Goal: Task Accomplishment & Management: Manage account settings

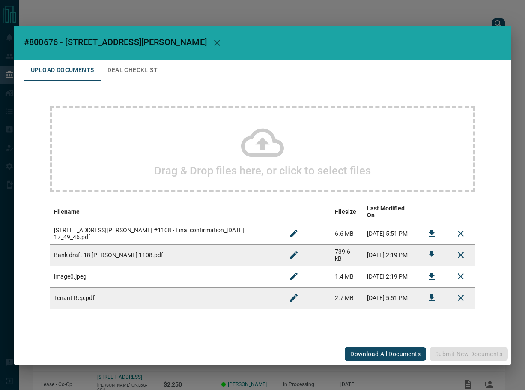
click at [41, 45] on span "#800676 - [STREET_ADDRESS][PERSON_NAME]" at bounding box center [115, 42] width 183 height 10
copy span "800676"
click at [425, 227] on button "Download" at bounding box center [432, 233] width 21 height 21
click at [432, 252] on icon "Download" at bounding box center [432, 254] width 6 height 7
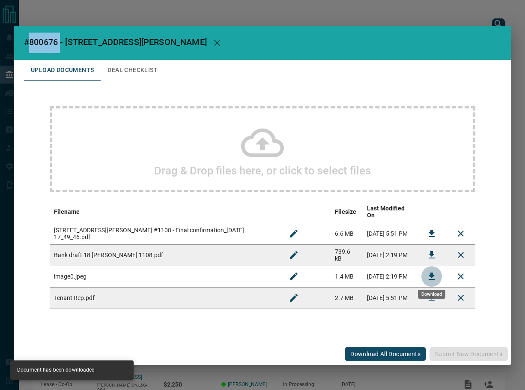
click at [429, 272] on icon "Download" at bounding box center [432, 276] width 10 height 10
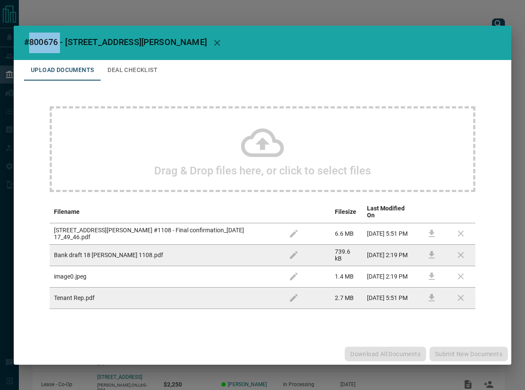
click at [139, 70] on button "Deal Checklist" at bounding box center [133, 70] width 64 height 21
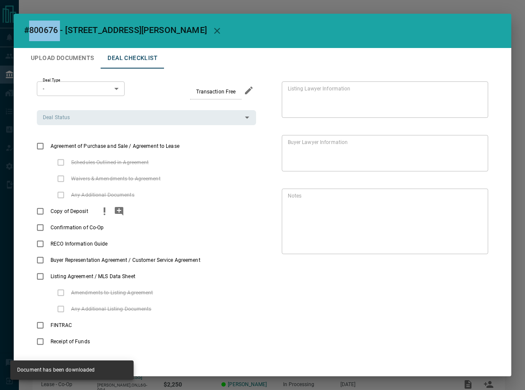
click at [98, 211] on button "priority" at bounding box center [104, 211] width 15 height 16
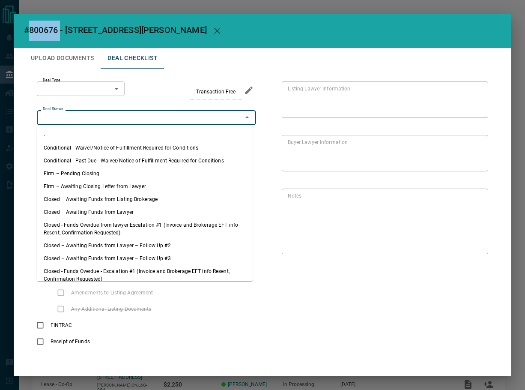
click at [87, 117] on input "Deal Status" at bounding box center [139, 117] width 200 height 9
click at [85, 169] on li "Firm – Pending Closing" at bounding box center [145, 173] width 216 height 13
type input "**********"
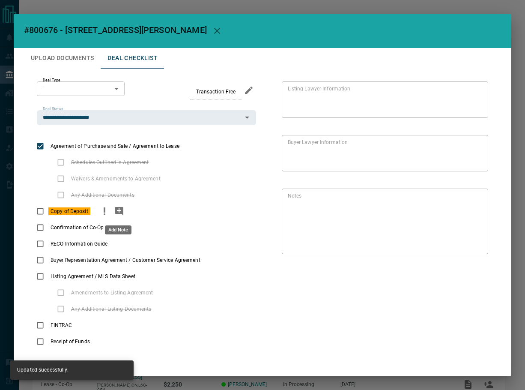
click at [125, 211] on button "add note" at bounding box center [119, 211] width 15 height 16
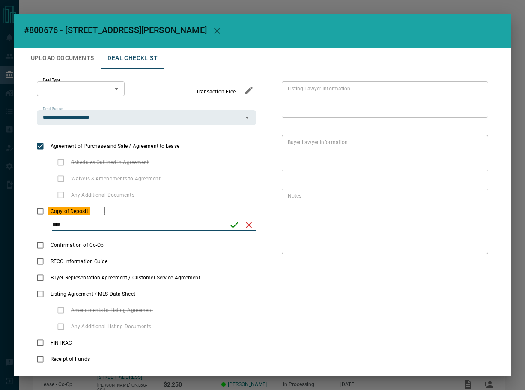
type input "****"
click at [230, 220] on icon "save" at bounding box center [234, 225] width 10 height 10
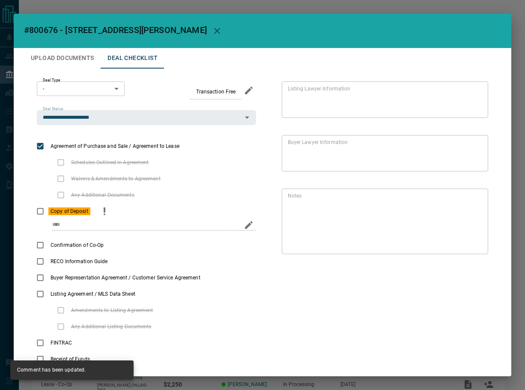
click at [74, 94] on body "Lead Transfers Leads Deals Listings Campaigns Quota Rules Agent Quotas Admin Mo…" at bounding box center [262, 226] width 525 height 453
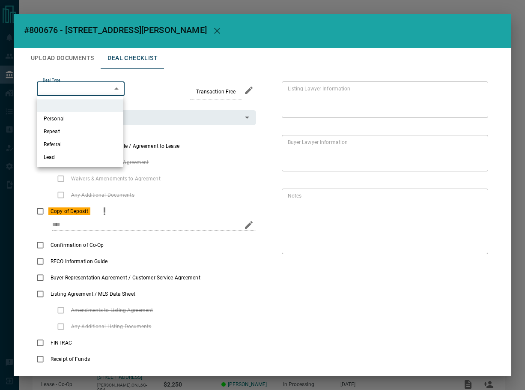
click at [90, 156] on li "Lead" at bounding box center [80, 157] width 87 height 13
type input "*"
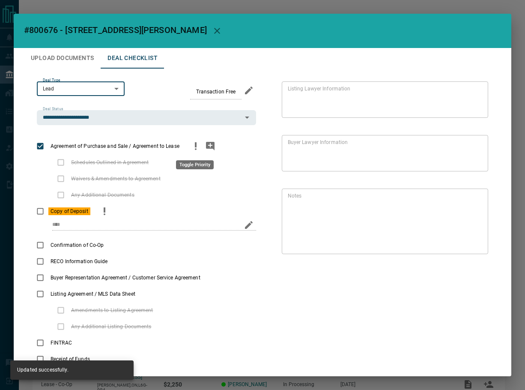
drag, startPoint x: 188, startPoint y: 145, endPoint x: 200, endPoint y: 145, distance: 12.9
click at [188, 145] on button "priority" at bounding box center [195, 146] width 15 height 16
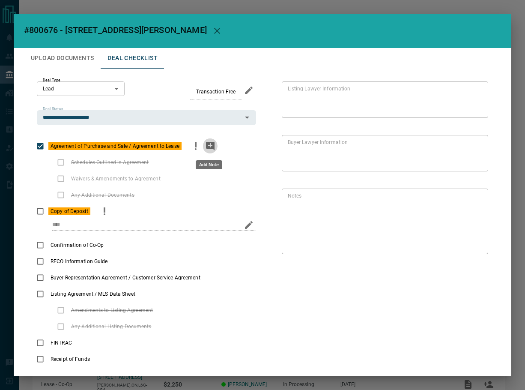
click at [208, 145] on icon "add note" at bounding box center [210, 146] width 10 height 10
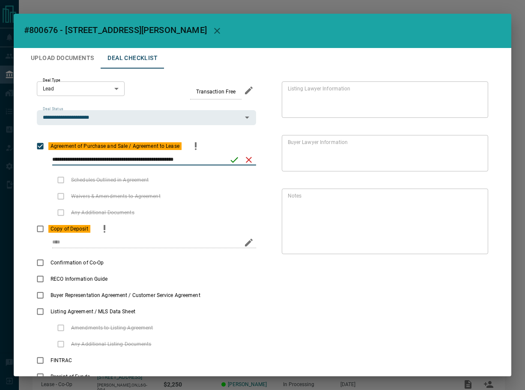
type input "**********"
click at [229, 157] on icon "save" at bounding box center [234, 160] width 10 height 10
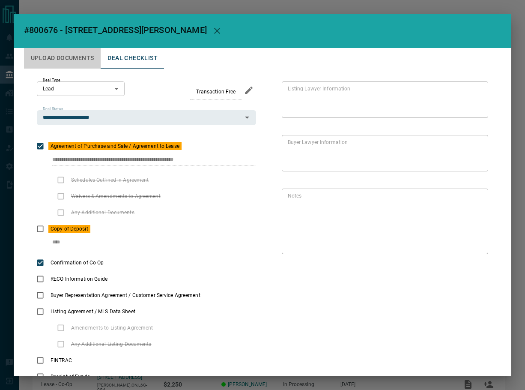
click at [79, 56] on button "Upload Documents" at bounding box center [62, 58] width 77 height 21
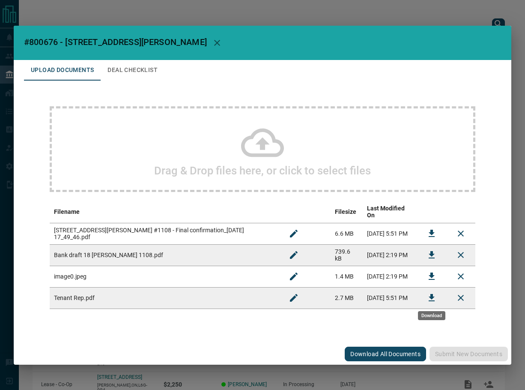
click at [433, 294] on icon "Download" at bounding box center [432, 297] width 6 height 7
click at [141, 76] on button "Deal Checklist" at bounding box center [133, 70] width 64 height 21
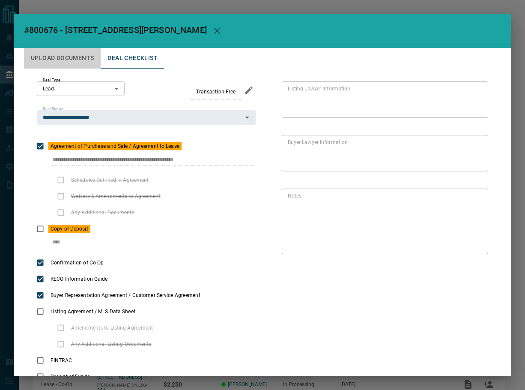
click at [67, 62] on button "Upload Documents" at bounding box center [62, 58] width 77 height 21
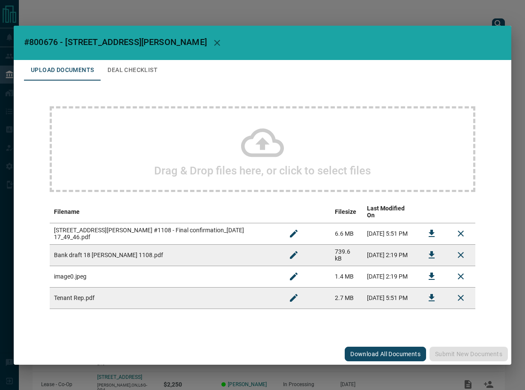
click at [152, 116] on div "Drag & Drop files here, or click to select files" at bounding box center [263, 149] width 426 height 86
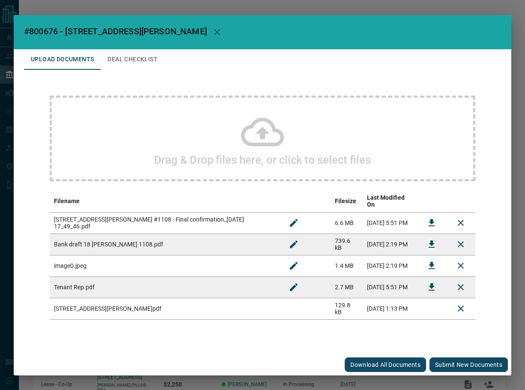
click at [467, 357] on button "Submit new documents" at bounding box center [469, 364] width 78 height 15
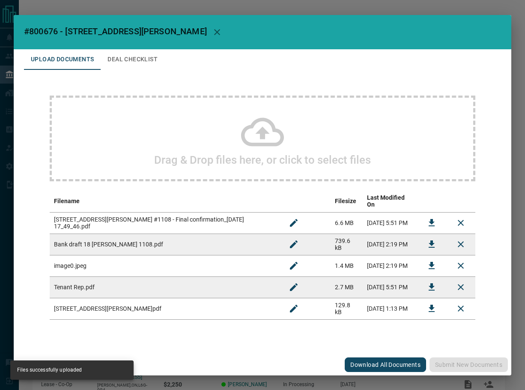
click at [177, 49] on h2 "#800676 - [STREET_ADDRESS][PERSON_NAME]" at bounding box center [263, 32] width 498 height 34
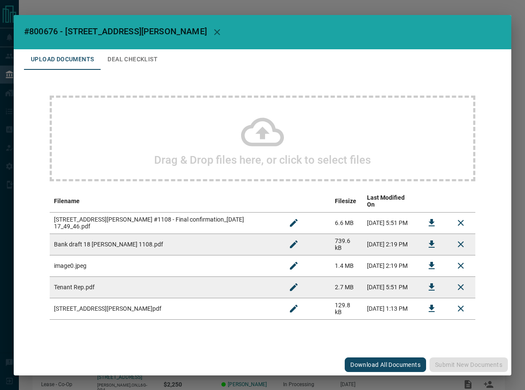
click at [144, 63] on button "Deal Checklist" at bounding box center [133, 59] width 64 height 21
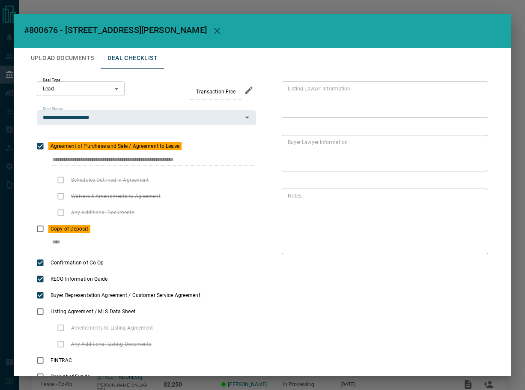
drag, startPoint x: 214, startPoint y: 28, endPoint x: 145, endPoint y: 83, distance: 88.4
click at [145, 83] on div "**********" at bounding box center [263, 195] width 498 height 362
click at [205, 38] on h2 "#800676 - [STREET_ADDRESS][PERSON_NAME]" at bounding box center [263, 31] width 498 height 34
click at [208, 34] on button "button" at bounding box center [217, 31] width 21 height 21
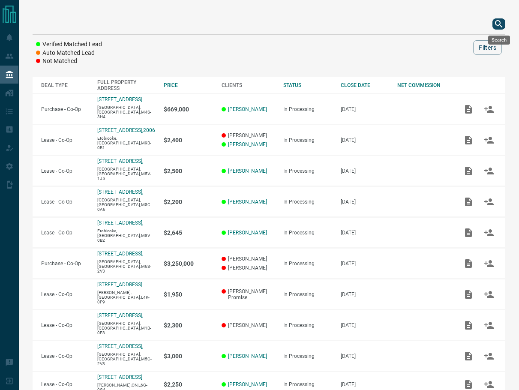
click at [503, 21] on icon "search button" at bounding box center [498, 24] width 10 height 10
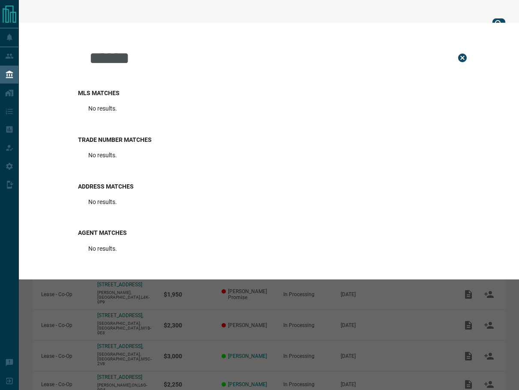
drag, startPoint x: 152, startPoint y: 54, endPoint x: -31, endPoint y: 49, distance: 183.0
click at [0, 49] on html "Lead Transfers Leads Deals Listings Campaigns Quota Rules Agent Quotas Admin Mo…" at bounding box center [259, 195] width 519 height 390
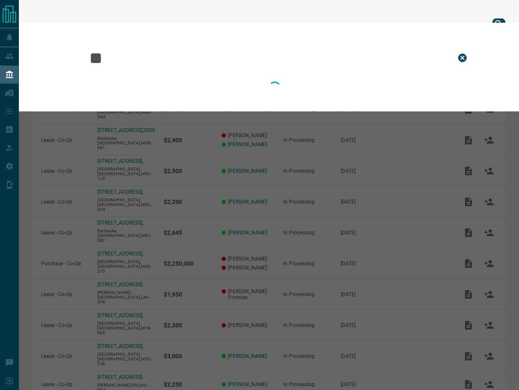
type input "*"
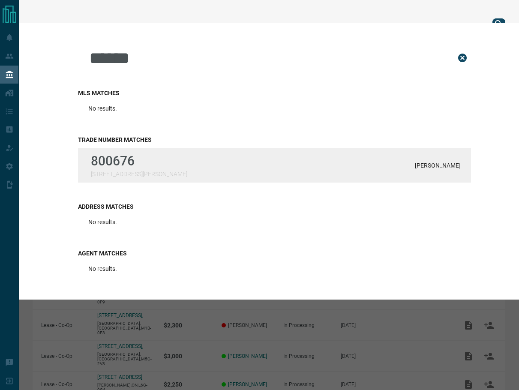
type input "******"
click at [202, 165] on div "800676 [STREET_ADDRESS][PERSON_NAME][PERSON_NAME]" at bounding box center [274, 165] width 393 height 34
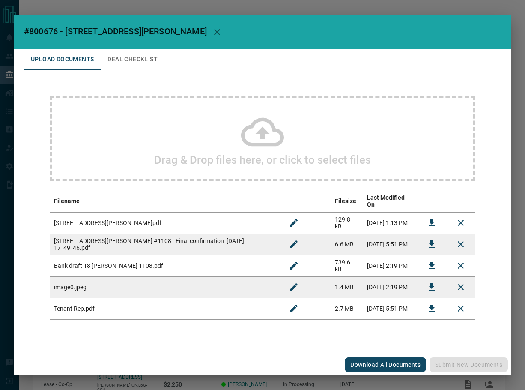
drag, startPoint x: 138, startPoint y: 76, endPoint x: 142, endPoint y: 57, distance: 19.7
click at [138, 76] on div "Drag & Drop files here, or click to select files Filename Filesize Last Modifie…" at bounding box center [262, 207] width 477 height 275
click at [142, 56] on button "Deal Checklist" at bounding box center [133, 59] width 64 height 21
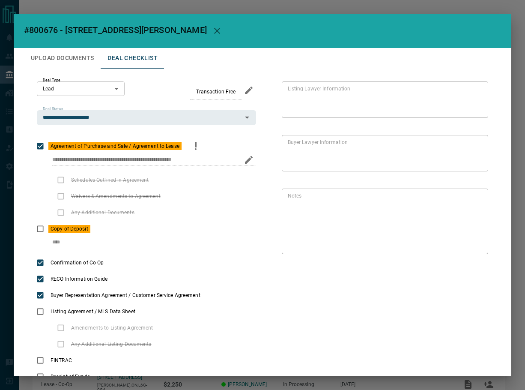
click at [38, 162] on div "**********" at bounding box center [146, 163] width 219 height 18
